Goal: Navigation & Orientation: Find specific page/section

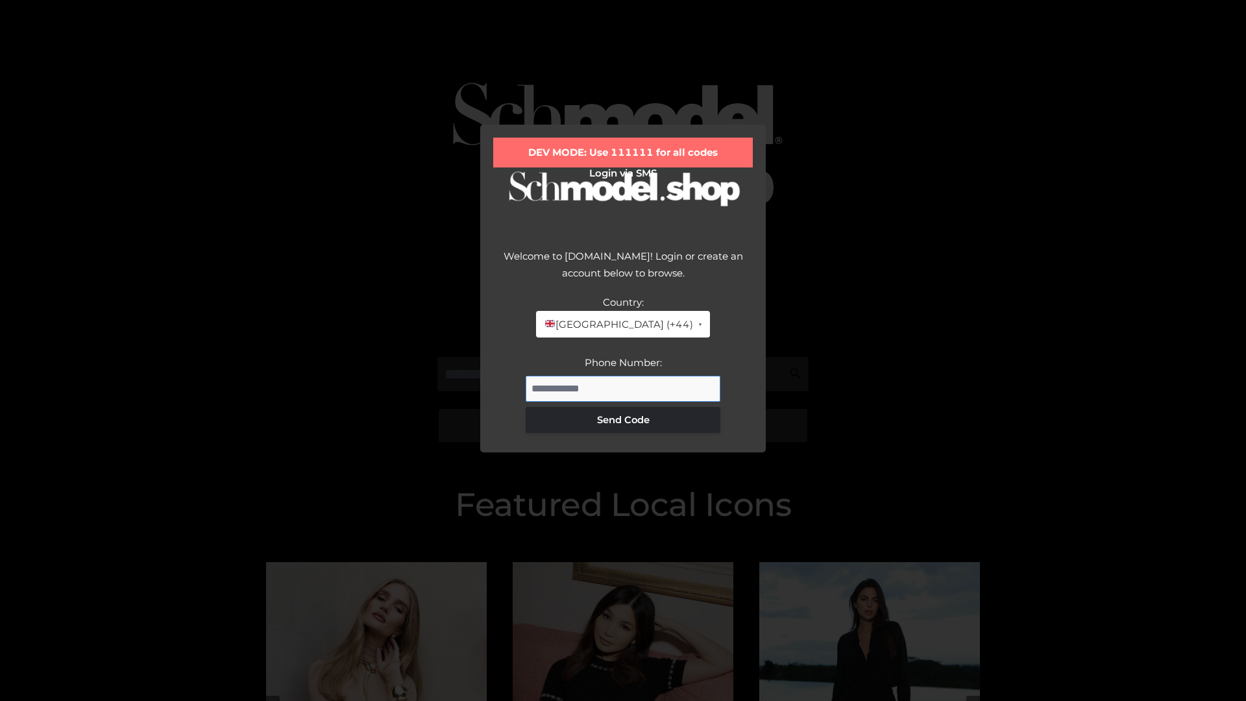
click at [623, 388] on input "Phone Number:" at bounding box center [623, 389] width 195 height 26
type input "**********"
click at [623, 419] on button "Send Code" at bounding box center [623, 420] width 195 height 26
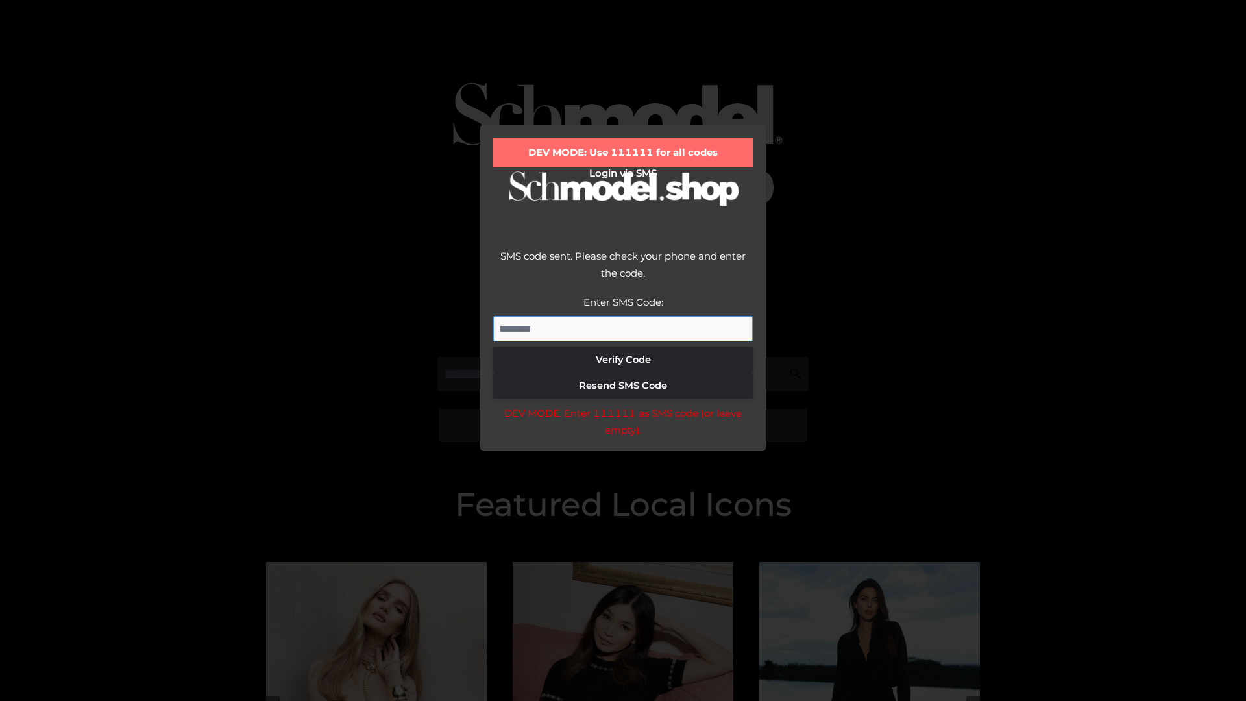
click at [623, 328] on input "Enter SMS Code:" at bounding box center [623, 329] width 260 height 26
type input "******"
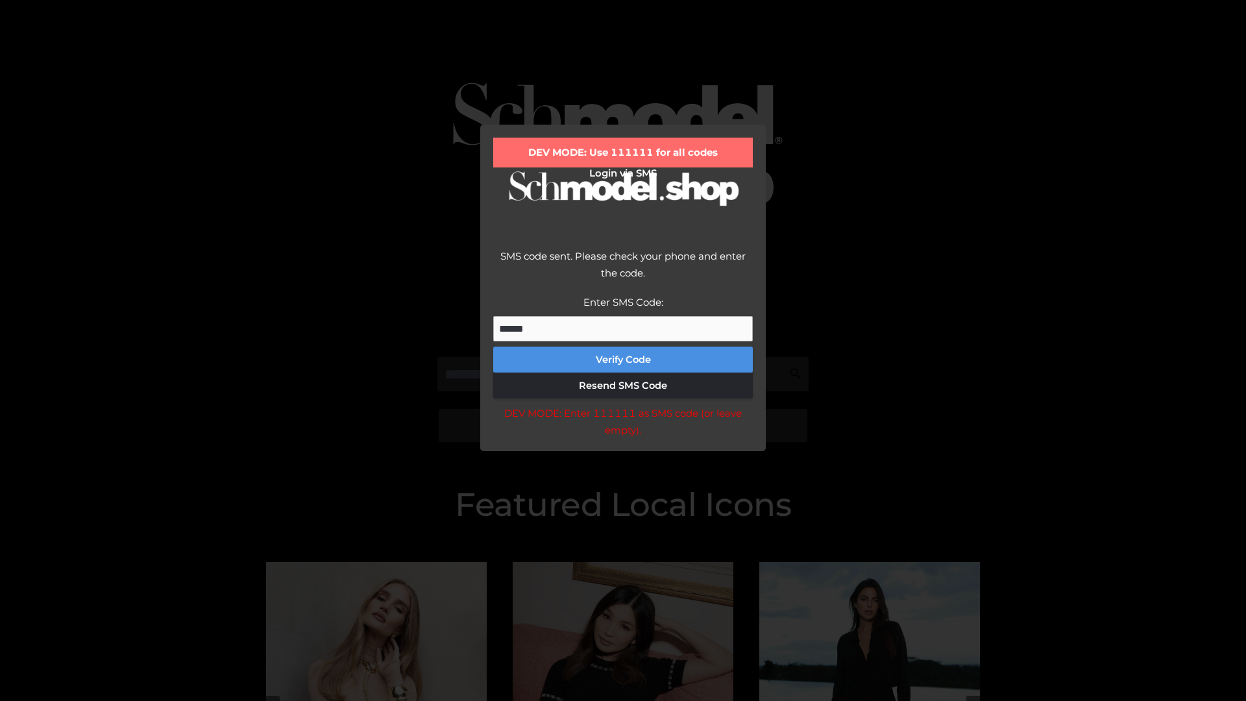
click at [623, 360] on button "Verify Code" at bounding box center [623, 360] width 260 height 26
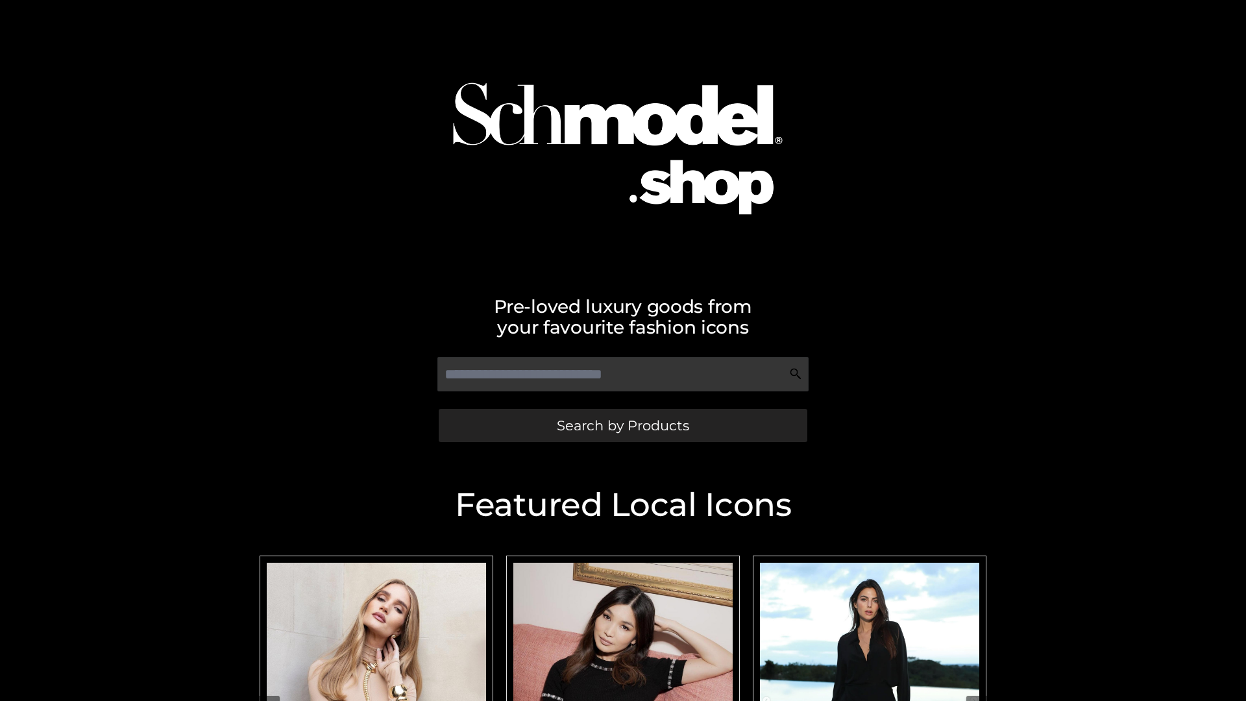
click at [623, 425] on span "Search by Products" at bounding box center [623, 426] width 132 height 14
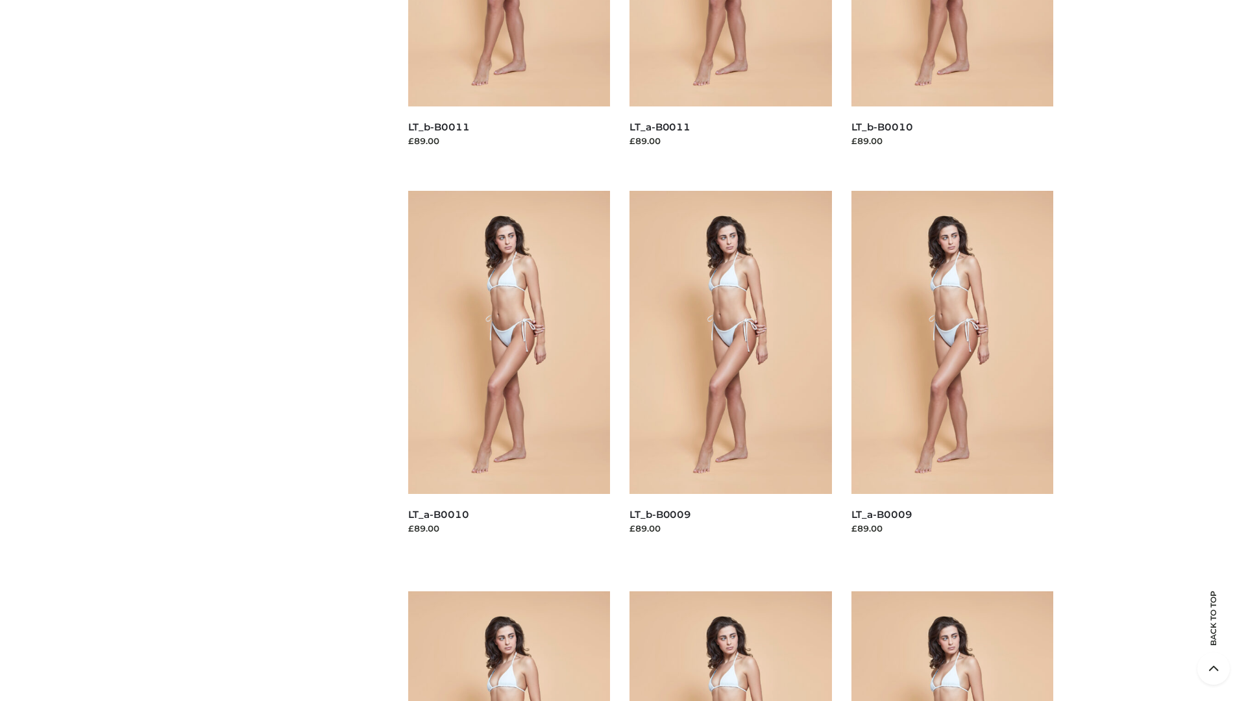
scroll to position [3422, 0]
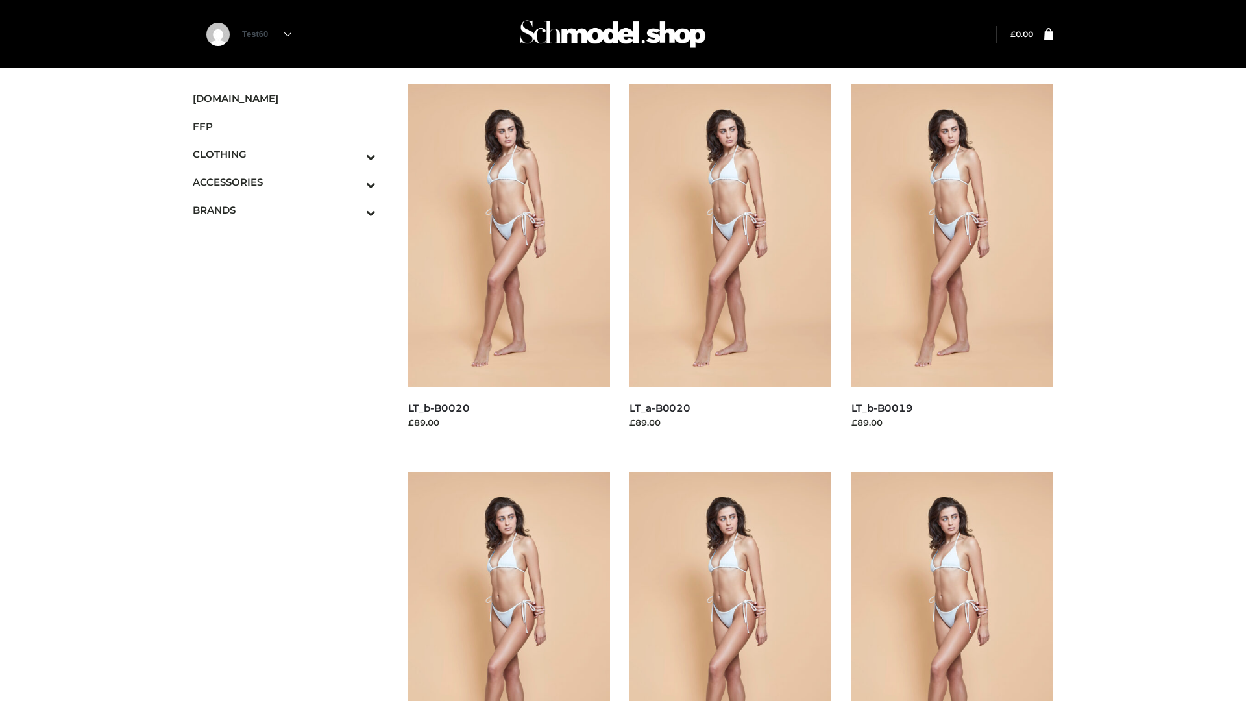
scroll to position [1057, 0]
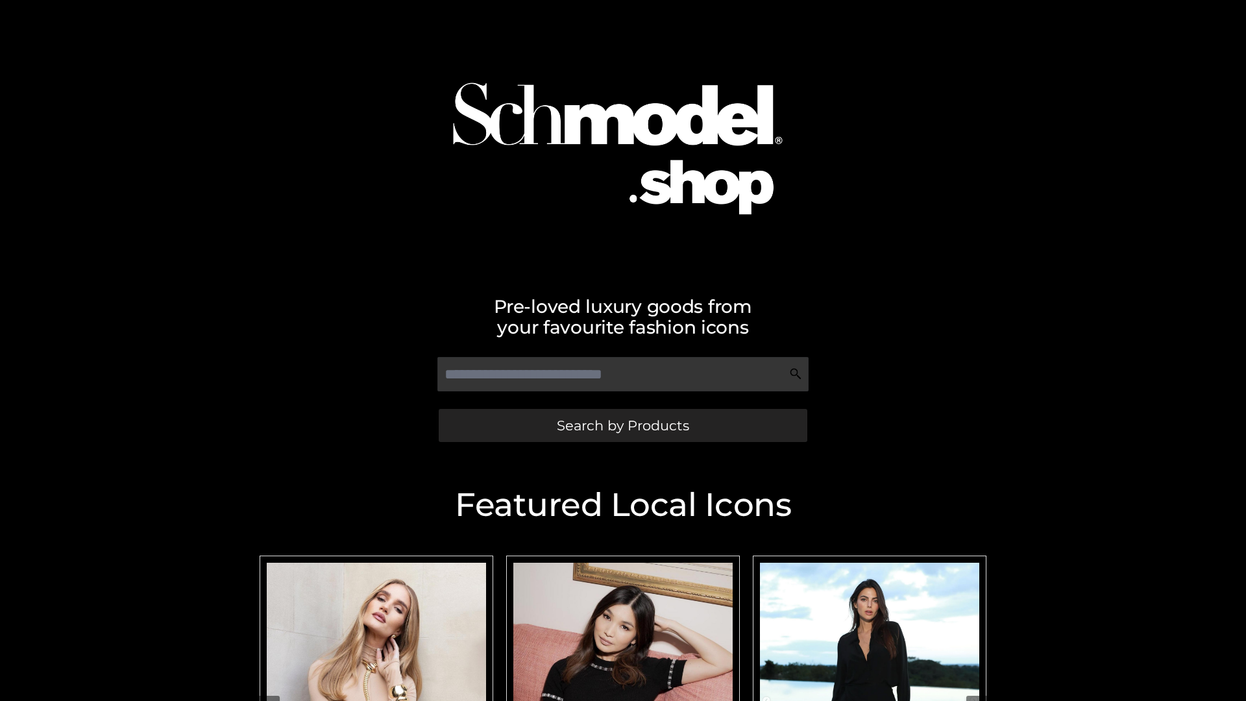
click at [623, 425] on span "Search by Products" at bounding box center [623, 426] width 132 height 14
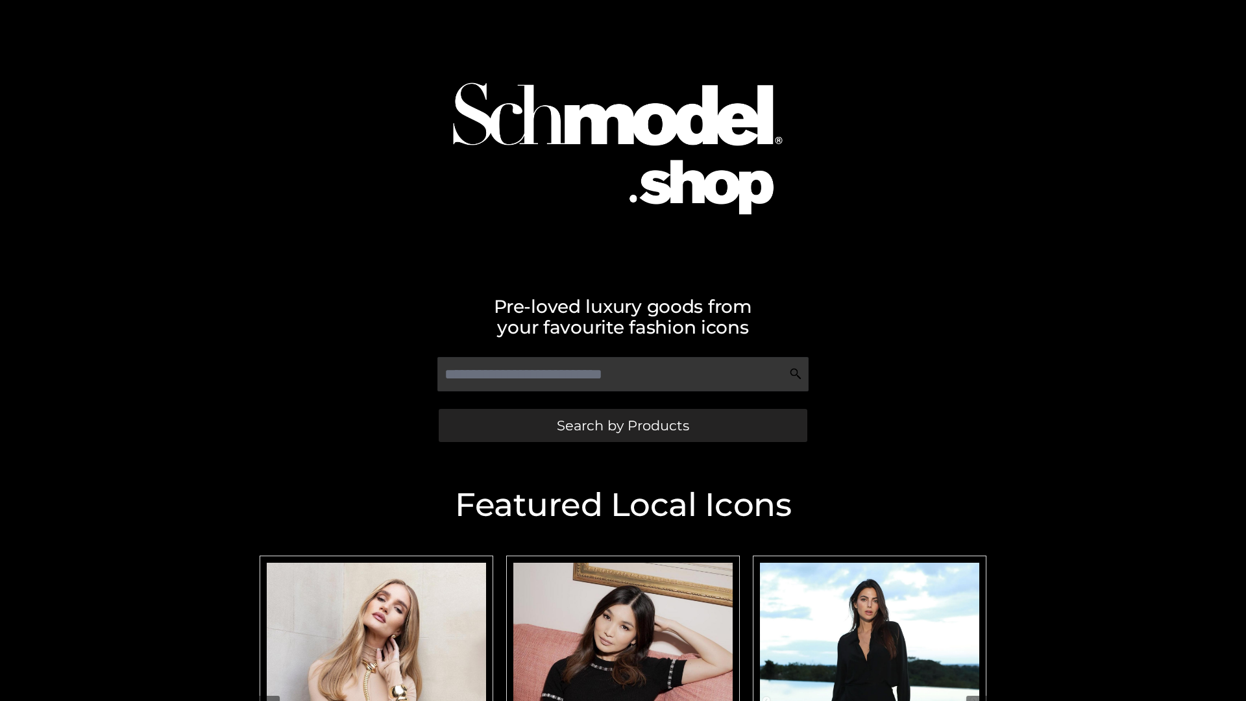
click at [623, 425] on span "Search by Products" at bounding box center [623, 426] width 132 height 14
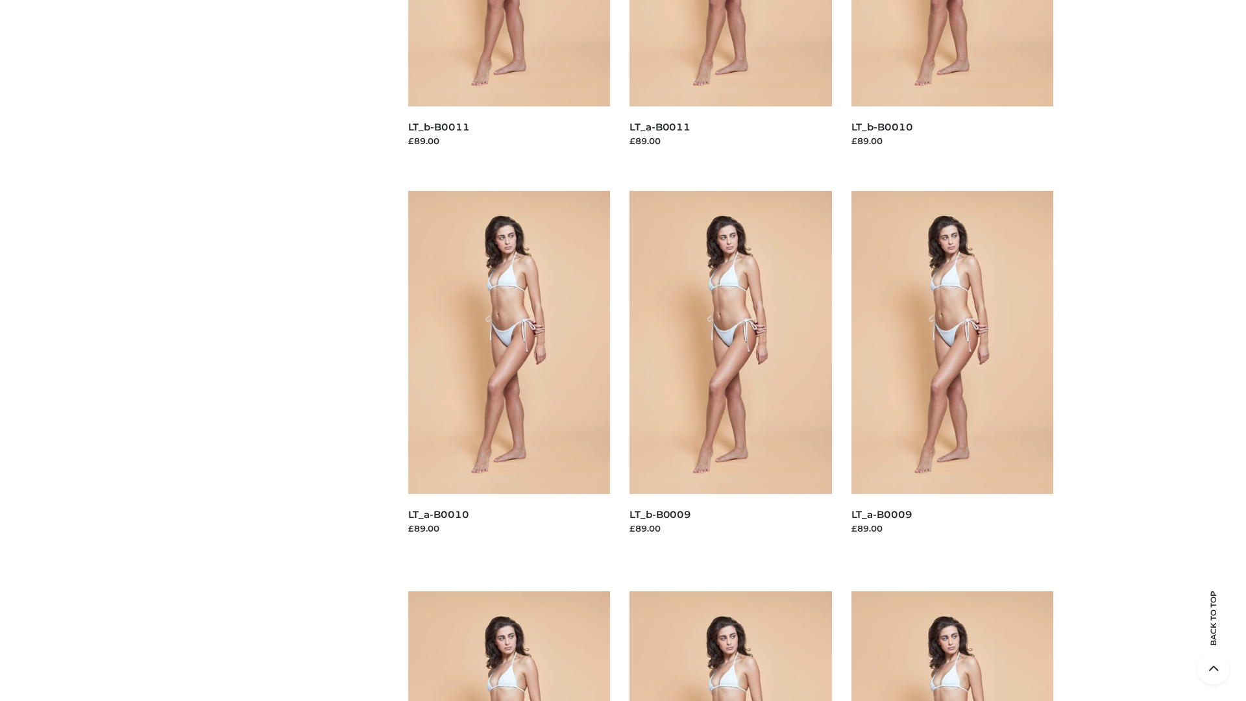
scroll to position [3422, 0]
